Goal: Task Accomplishment & Management: Manage account settings

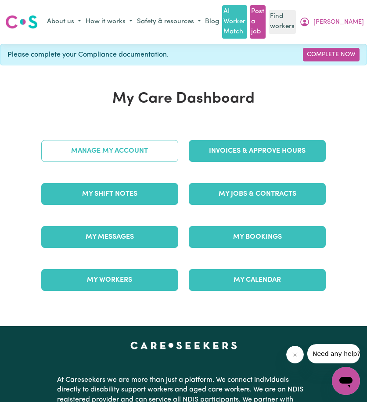
click at [114, 152] on link "Manage My Account" at bounding box center [109, 151] width 137 height 22
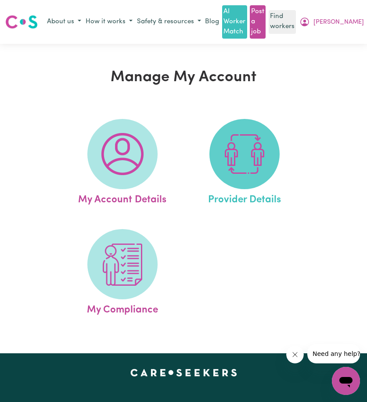
click at [253, 150] on img at bounding box center [244, 154] width 42 height 42
select select "NDIS_FUNDING_PLAN_MANAGED"
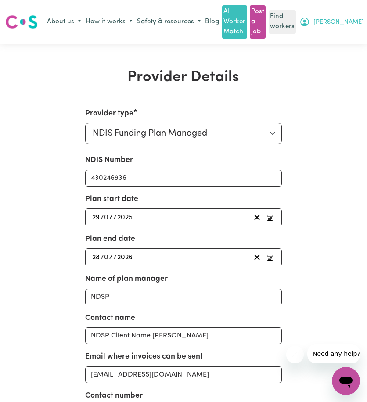
click at [310, 22] on icon "My Account" at bounding box center [304, 22] width 11 height 11
click at [329, 62] on link "Logout" at bounding box center [330, 55] width 69 height 17
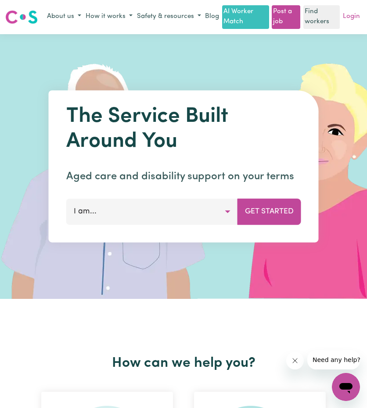
click at [352, 23] on link "Login" at bounding box center [351, 17] width 21 height 14
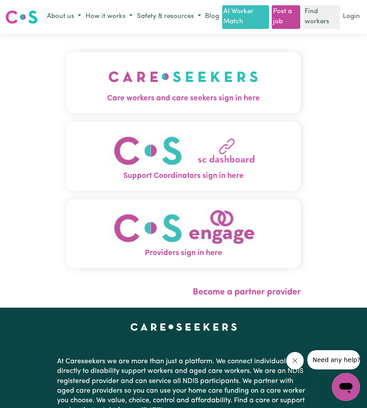
click at [108, 79] on img "Care workers and care seekers sign in here" at bounding box center [183, 77] width 150 height 32
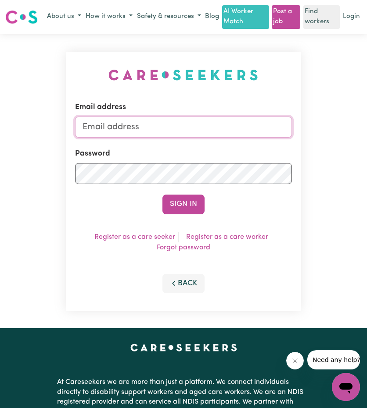
click at [155, 137] on input "Email address" at bounding box center [183, 127] width 216 height 21
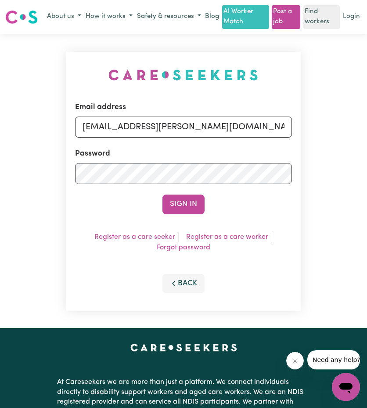
drag, startPoint x: 127, startPoint y: 142, endPoint x: 296, endPoint y: 157, distance: 169.9
click at [296, 157] on div "Email address [EMAIL_ADDRESS][PERSON_NAME][DOMAIN_NAME] Password Sign In Regist…" at bounding box center [183, 182] width 234 height 260
type input "[EMAIL_ADDRESS][DOMAIN_NAME]"
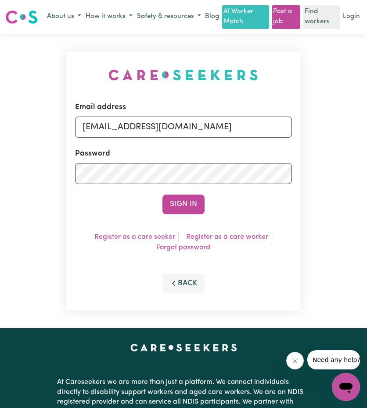
click at [209, 211] on div "Sign In" at bounding box center [183, 204] width 216 height 19
click at [195, 214] on button "Sign In" at bounding box center [183, 204] width 42 height 19
